Goal: Book appointment/travel/reservation

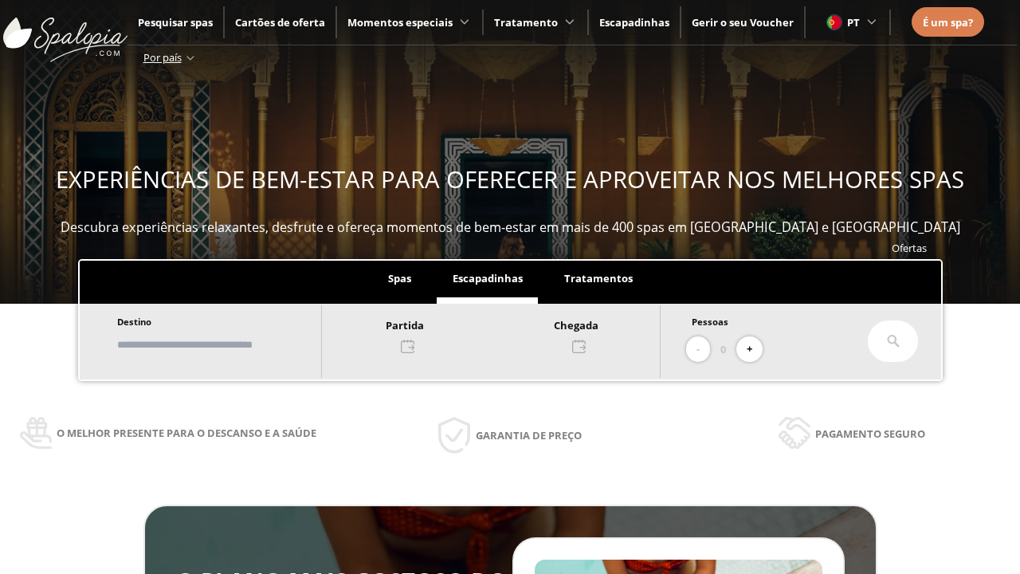
click at [225, 344] on input "text" at bounding box center [211, 345] width 198 height 28
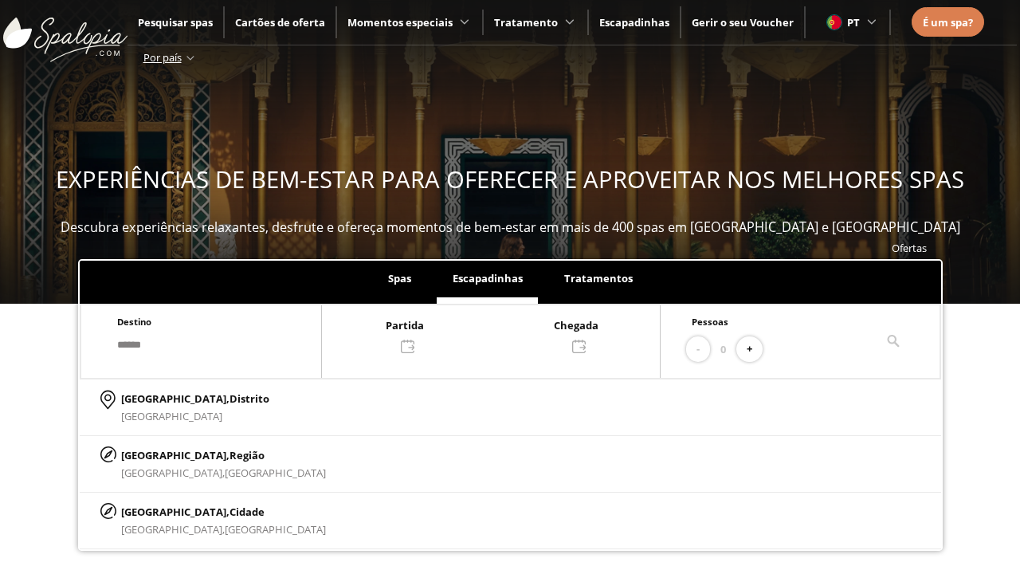
type input "******"
click at [159, 511] on p "[GEOGRAPHIC_DATA], Cidade" at bounding box center [223, 512] width 205 height 18
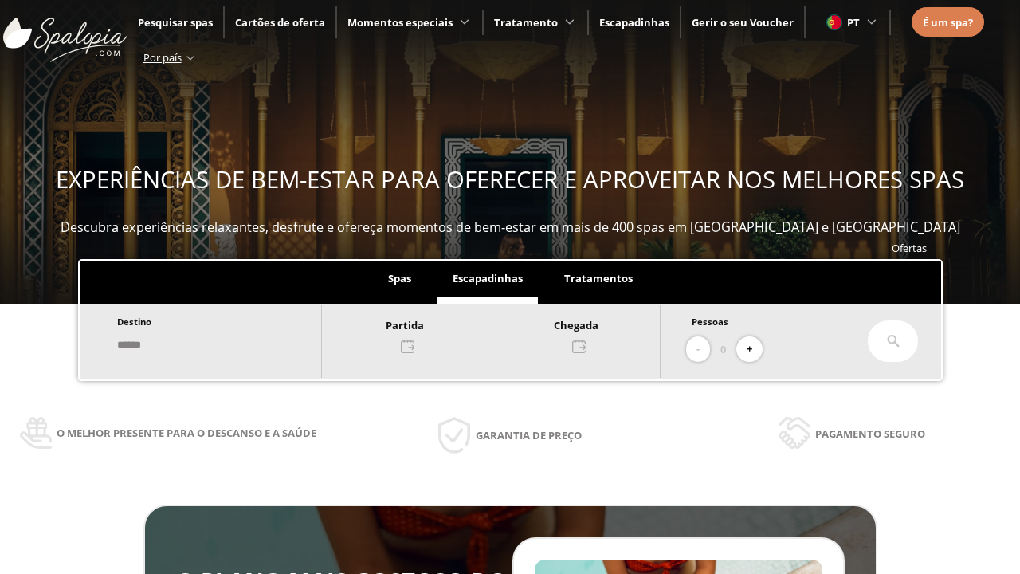
click at [507, 334] on div at bounding box center [491, 335] width 338 height 38
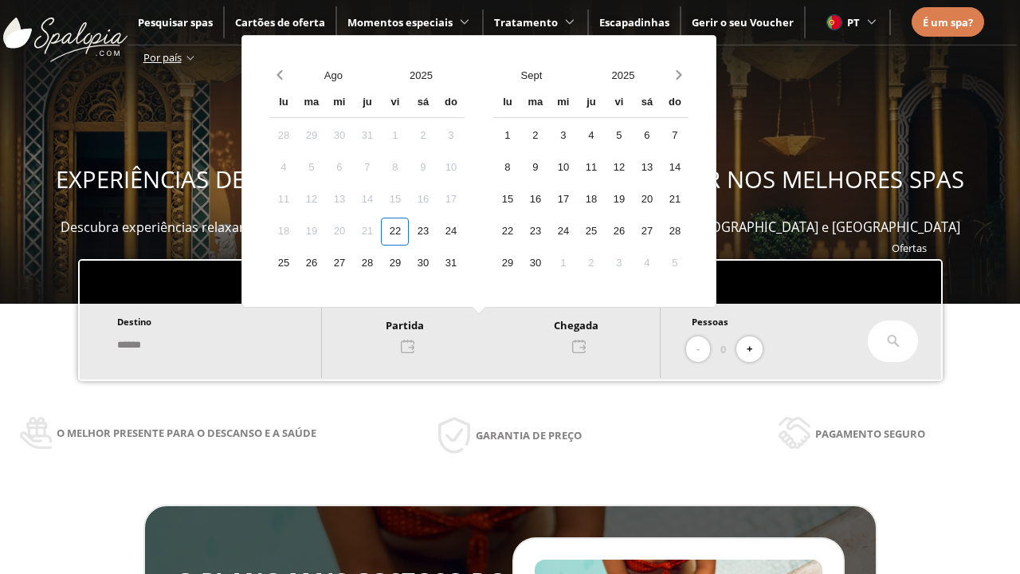
click at [465, 231] on div "24" at bounding box center [451, 232] width 28 height 28
click at [297, 263] on div "25" at bounding box center [283, 263] width 28 height 28
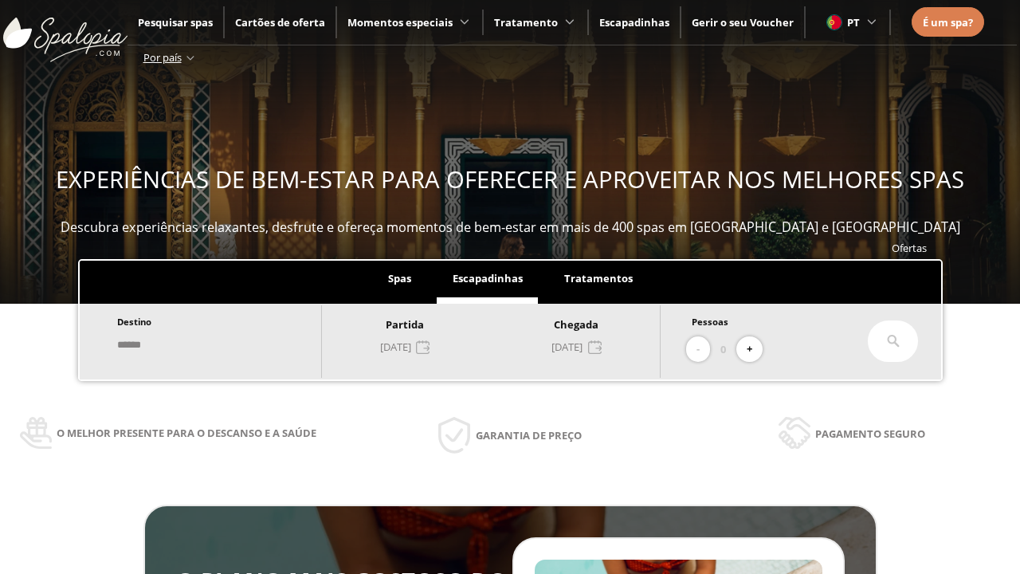
click at [755, 349] on button "+" at bounding box center [749, 349] width 26 height 26
click at [893, 341] on icon at bounding box center [893, 341] width 13 height 13
